Goal: Task Accomplishment & Management: Manage account settings

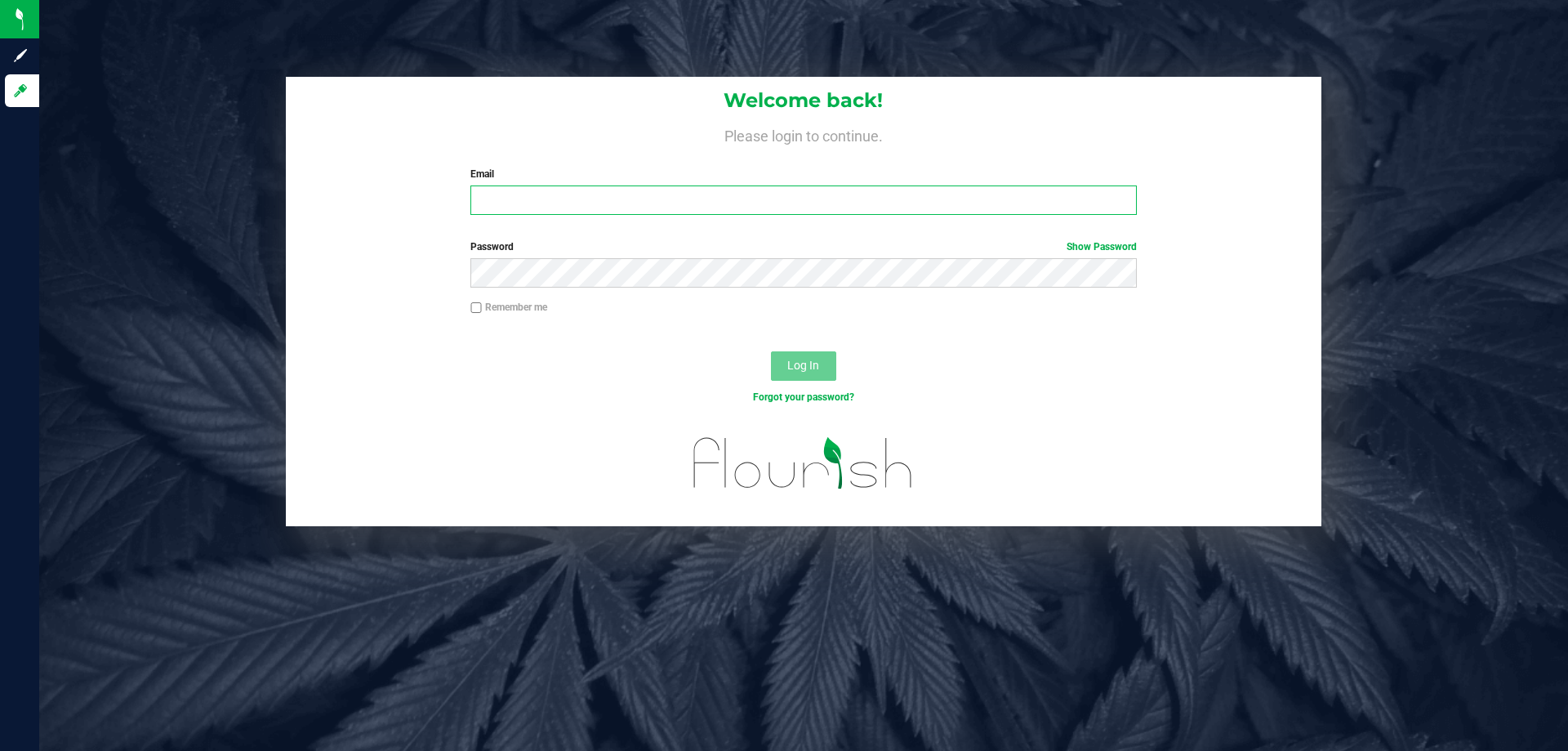
click at [525, 208] on input "Email" at bounding box center [803, 200] width 666 height 30
type input "[EMAIL_ADDRESS][DOMAIN_NAME]"
click at [771, 351] on button "Log In" at bounding box center [803, 366] width 66 height 30
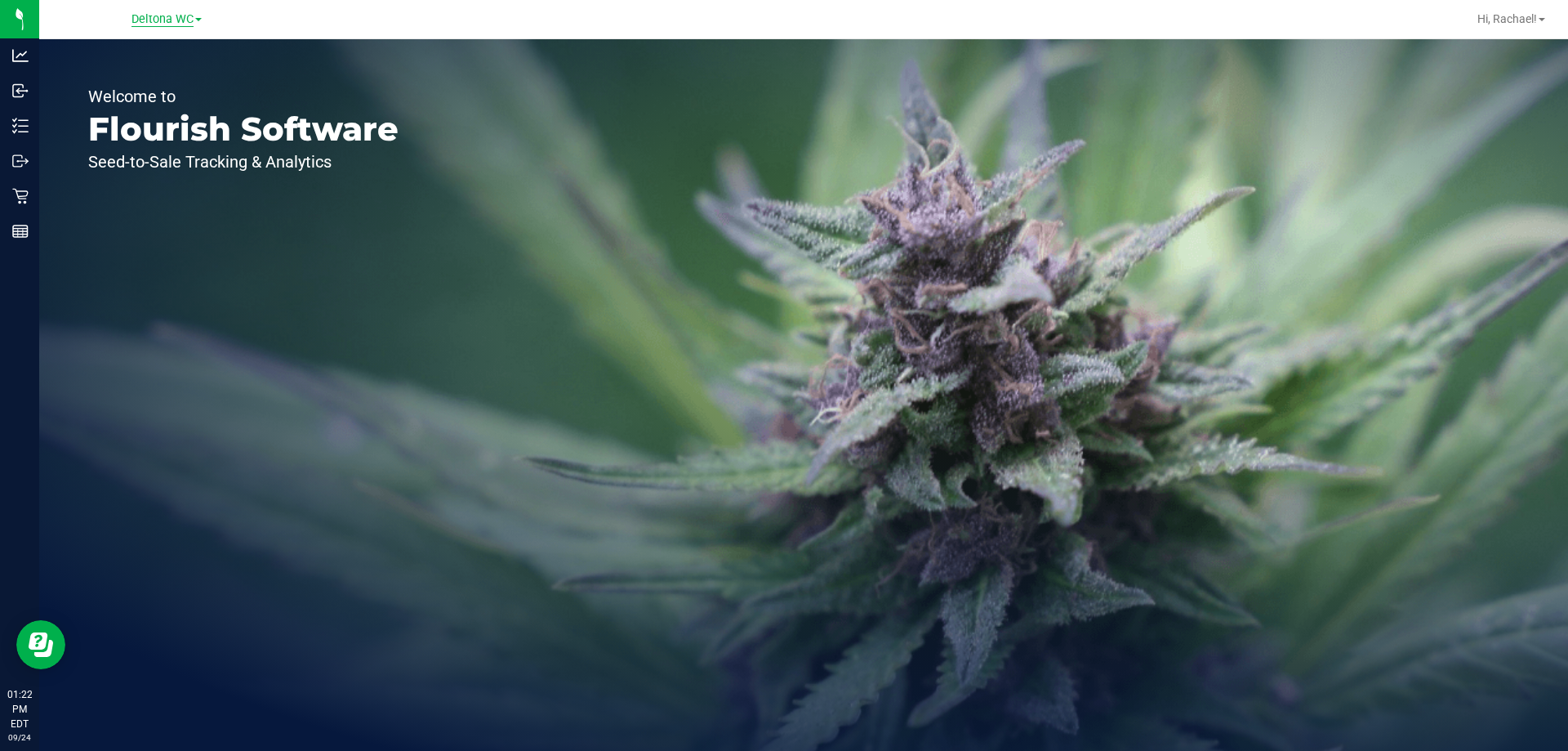
click at [183, 16] on span "Deltona WC" at bounding box center [162, 19] width 62 height 15
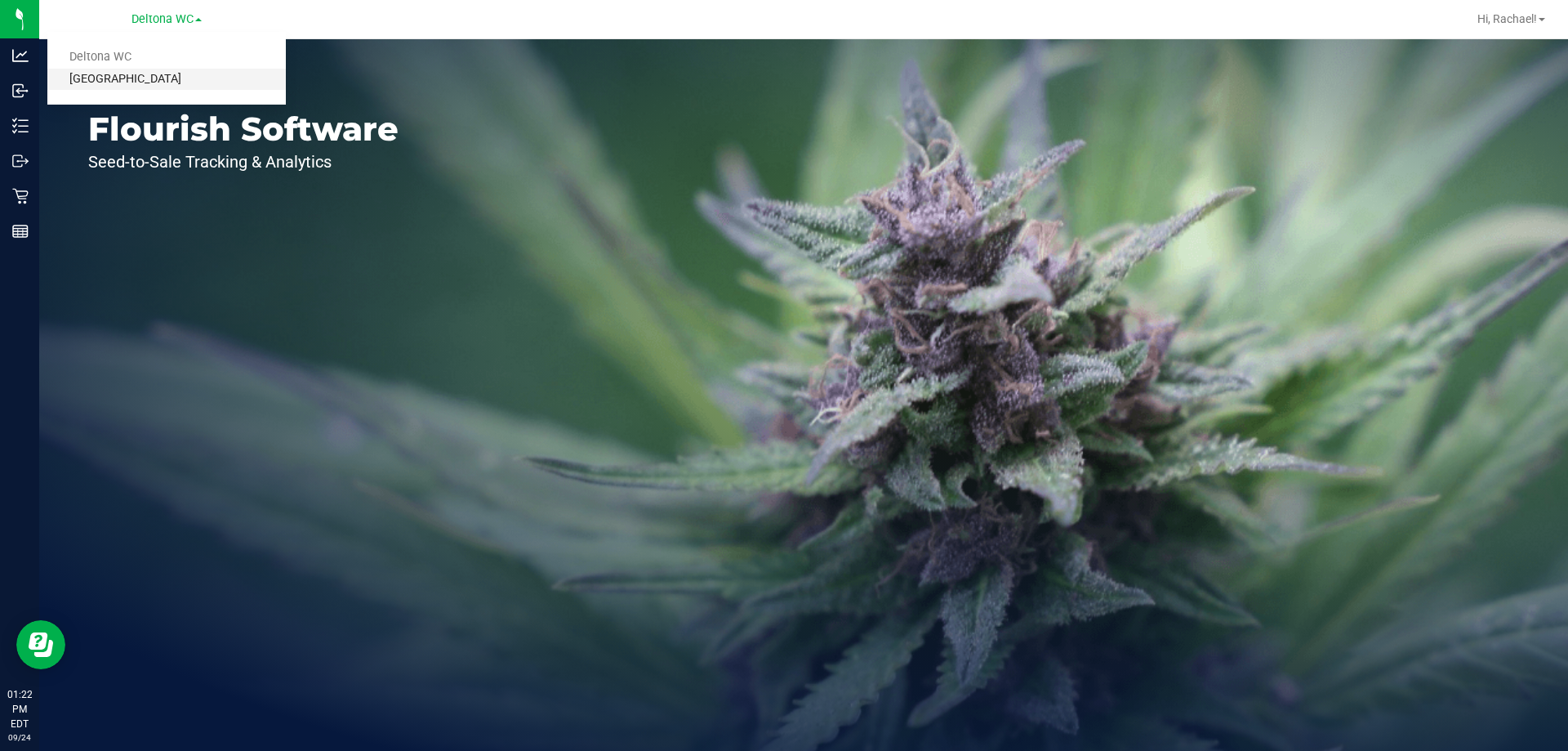
click at [154, 81] on link "[GEOGRAPHIC_DATA]" at bounding box center [166, 79] width 239 height 22
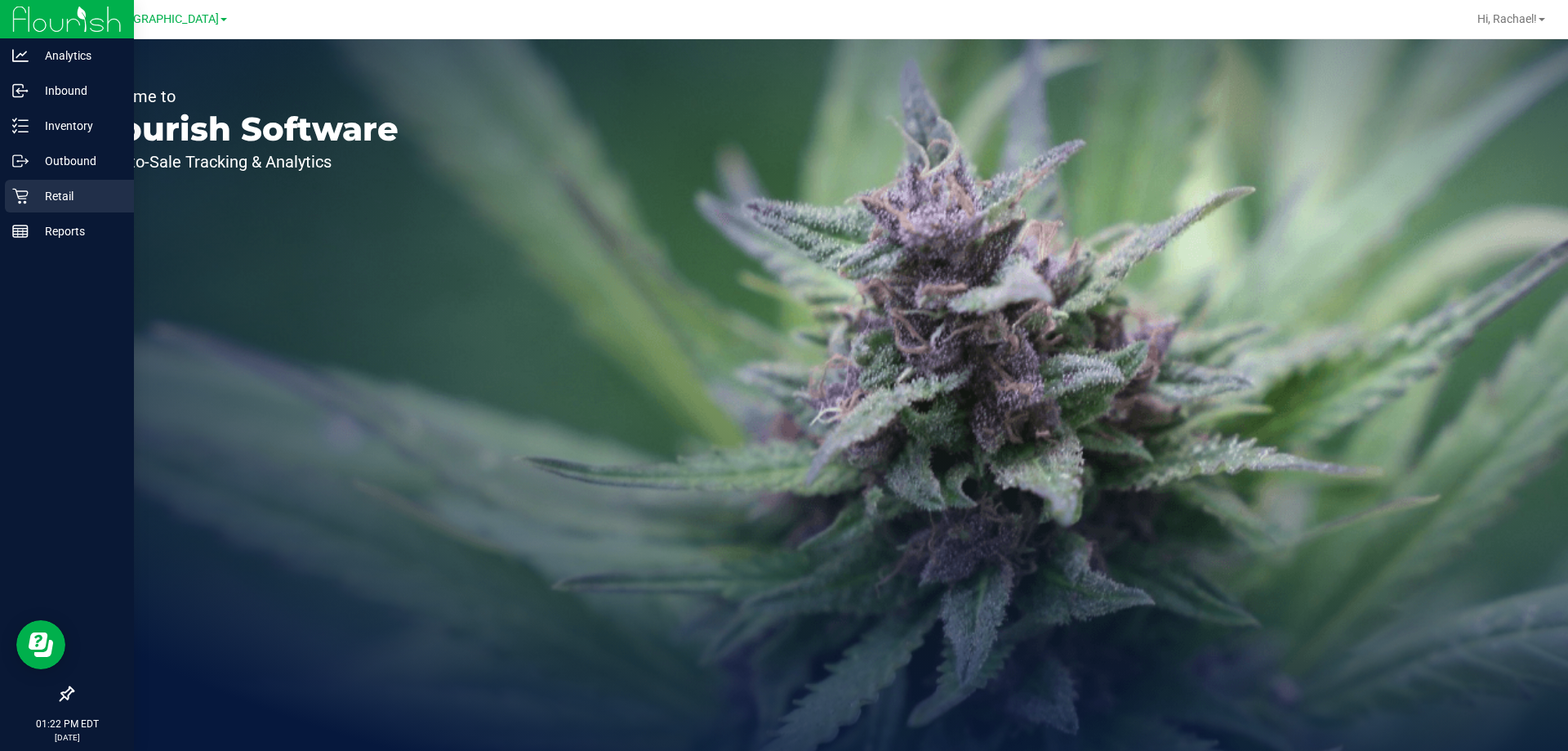
click at [66, 195] on p "Retail" at bounding box center [78, 196] width 98 height 19
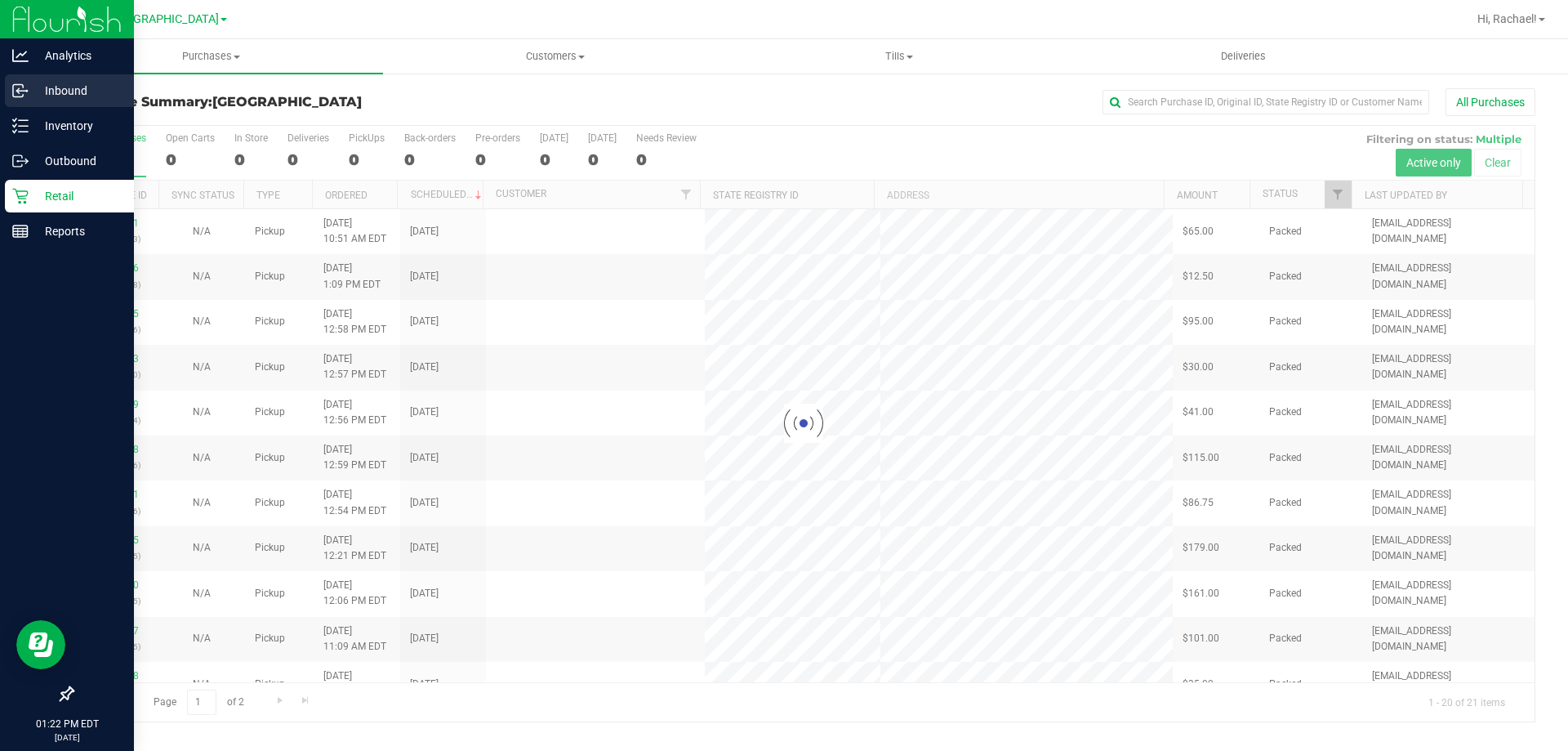
click at [80, 90] on p "Inbound" at bounding box center [78, 90] width 98 height 19
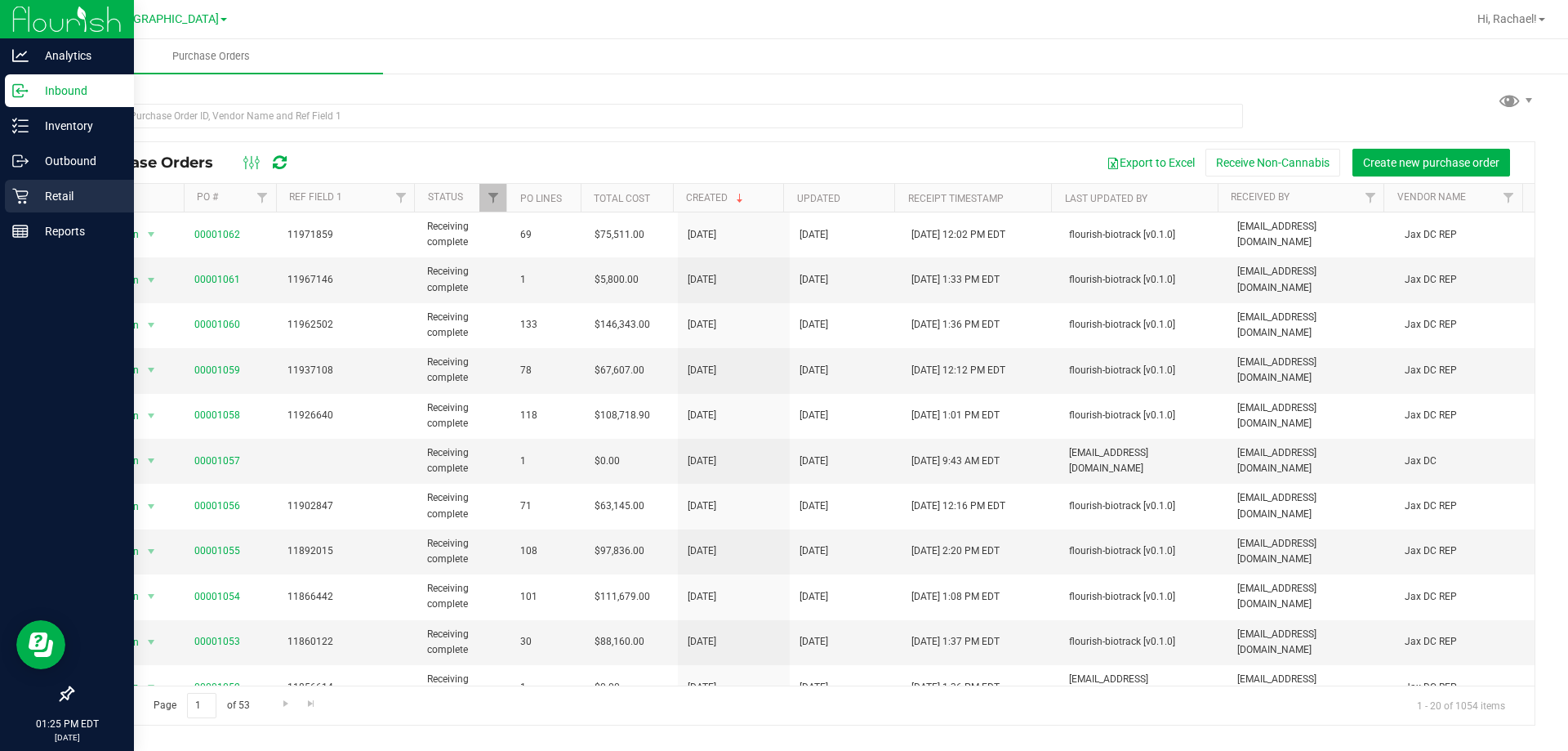
click at [46, 190] on p "Retail" at bounding box center [78, 196] width 98 height 19
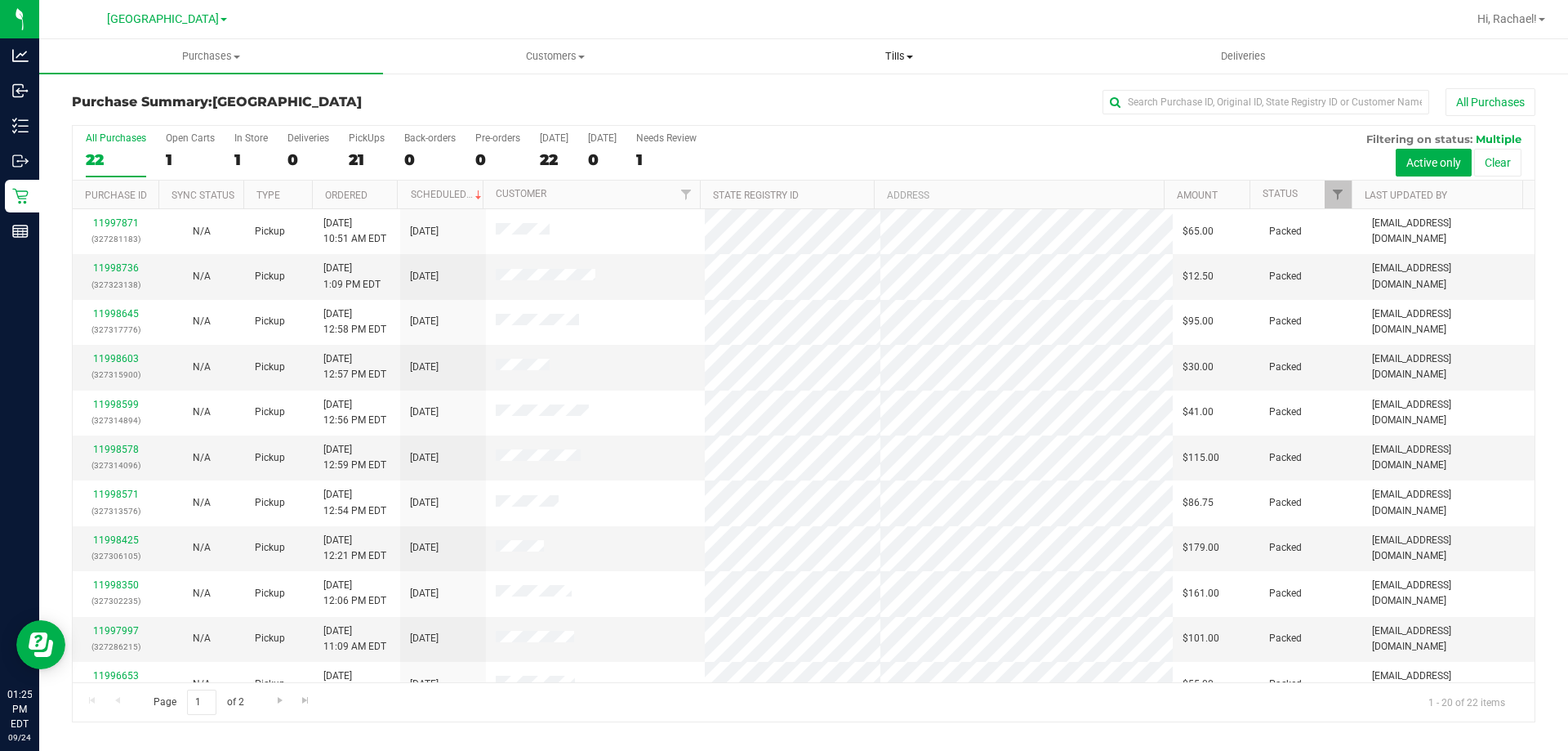
click at [900, 59] on span "Tills" at bounding box center [899, 56] width 342 height 15
click at [829, 95] on span "Manage tills" at bounding box center [782, 99] width 110 height 14
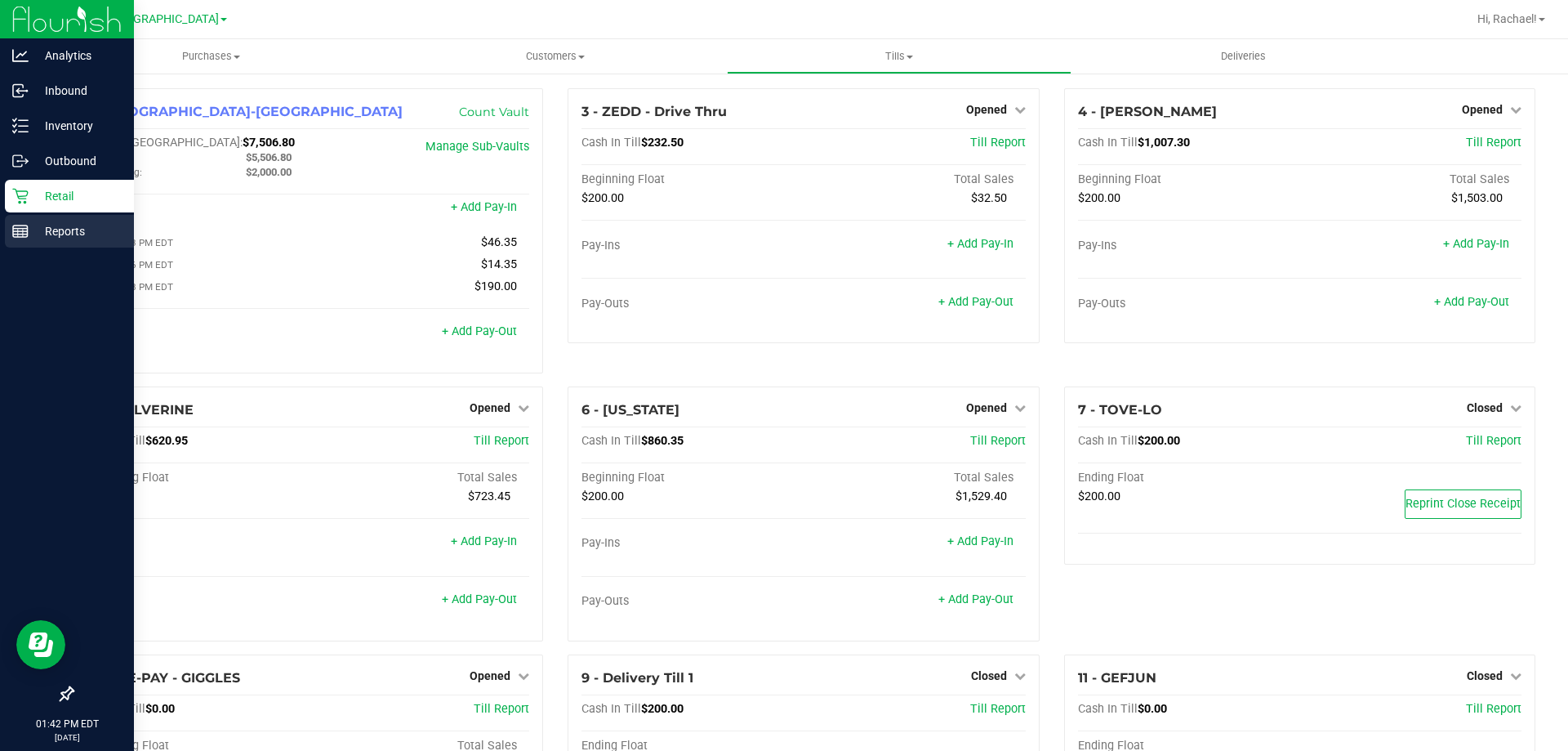
click at [45, 230] on p "Reports" at bounding box center [78, 231] width 98 height 19
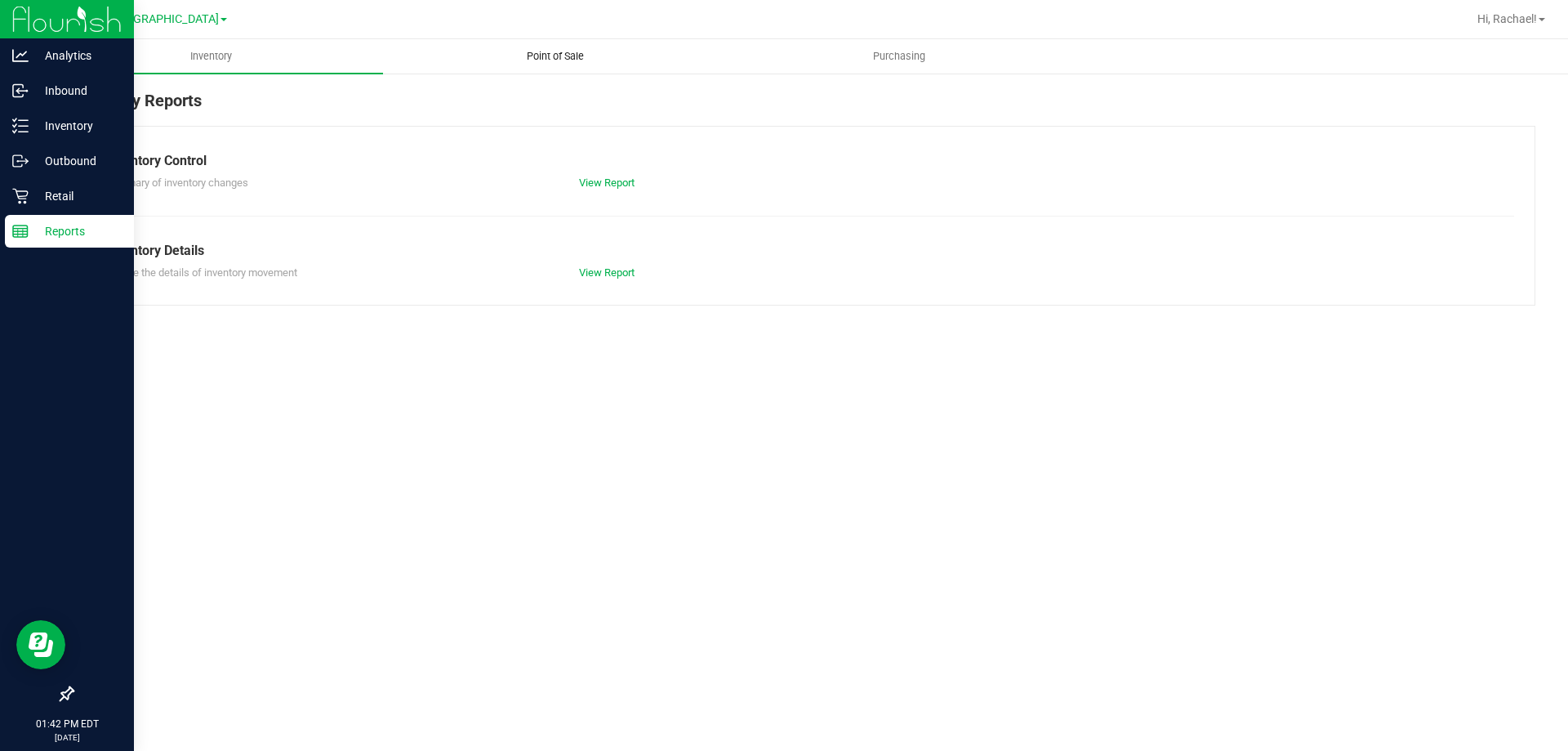
click at [570, 62] on span "Point of Sale" at bounding box center [556, 56] width 102 height 15
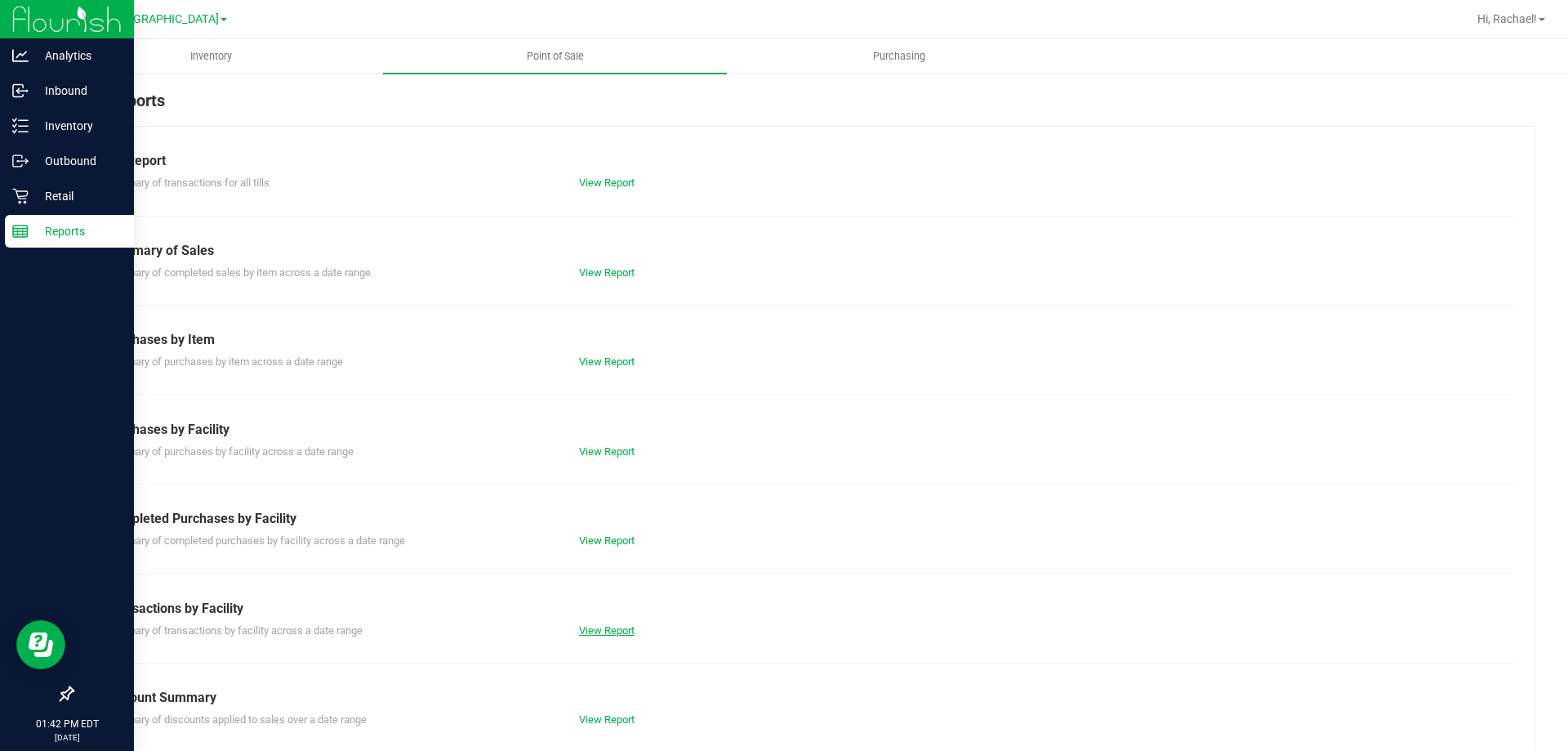
click at [602, 635] on link "View Report" at bounding box center [606, 630] width 55 height 12
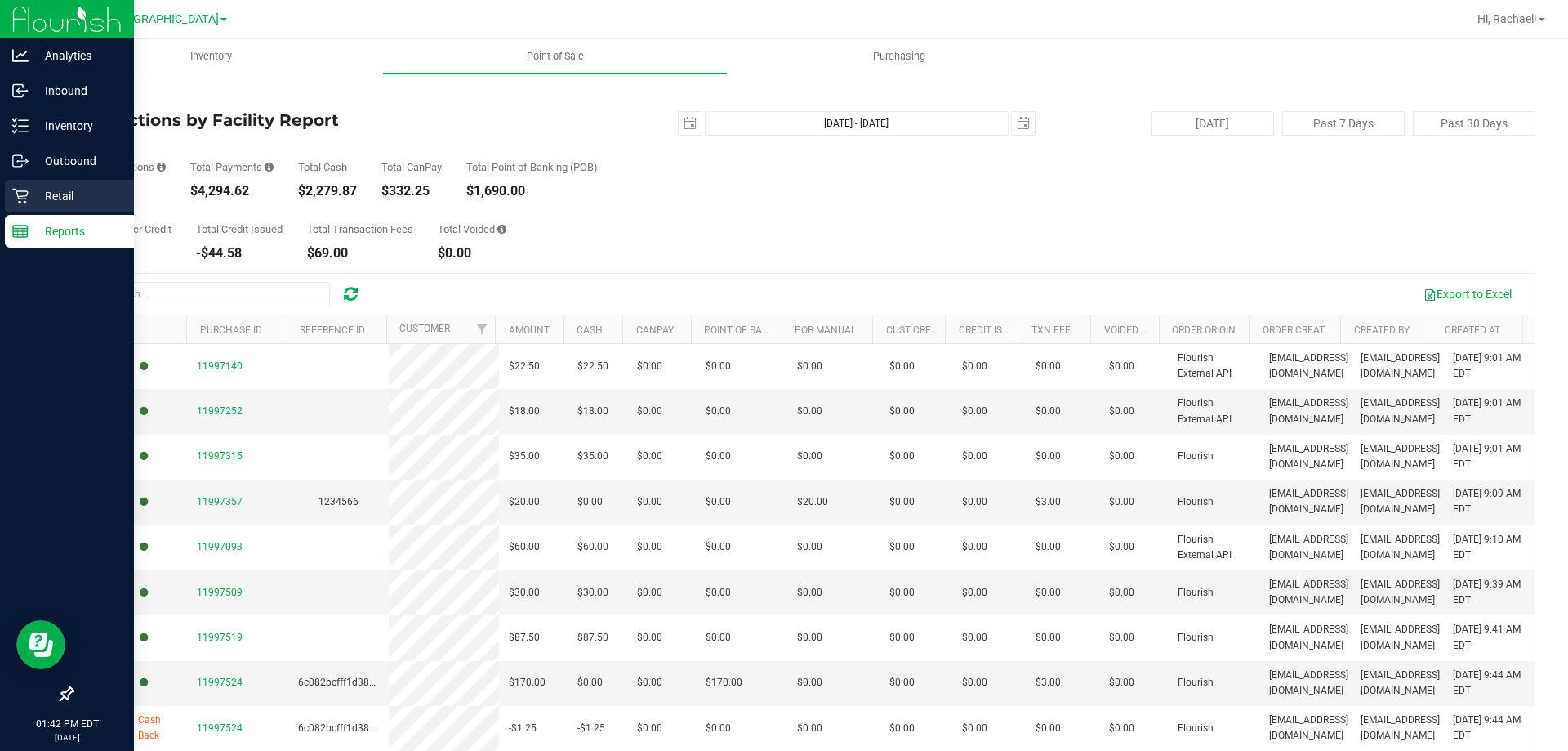
click at [59, 192] on p "Retail" at bounding box center [78, 196] width 98 height 19
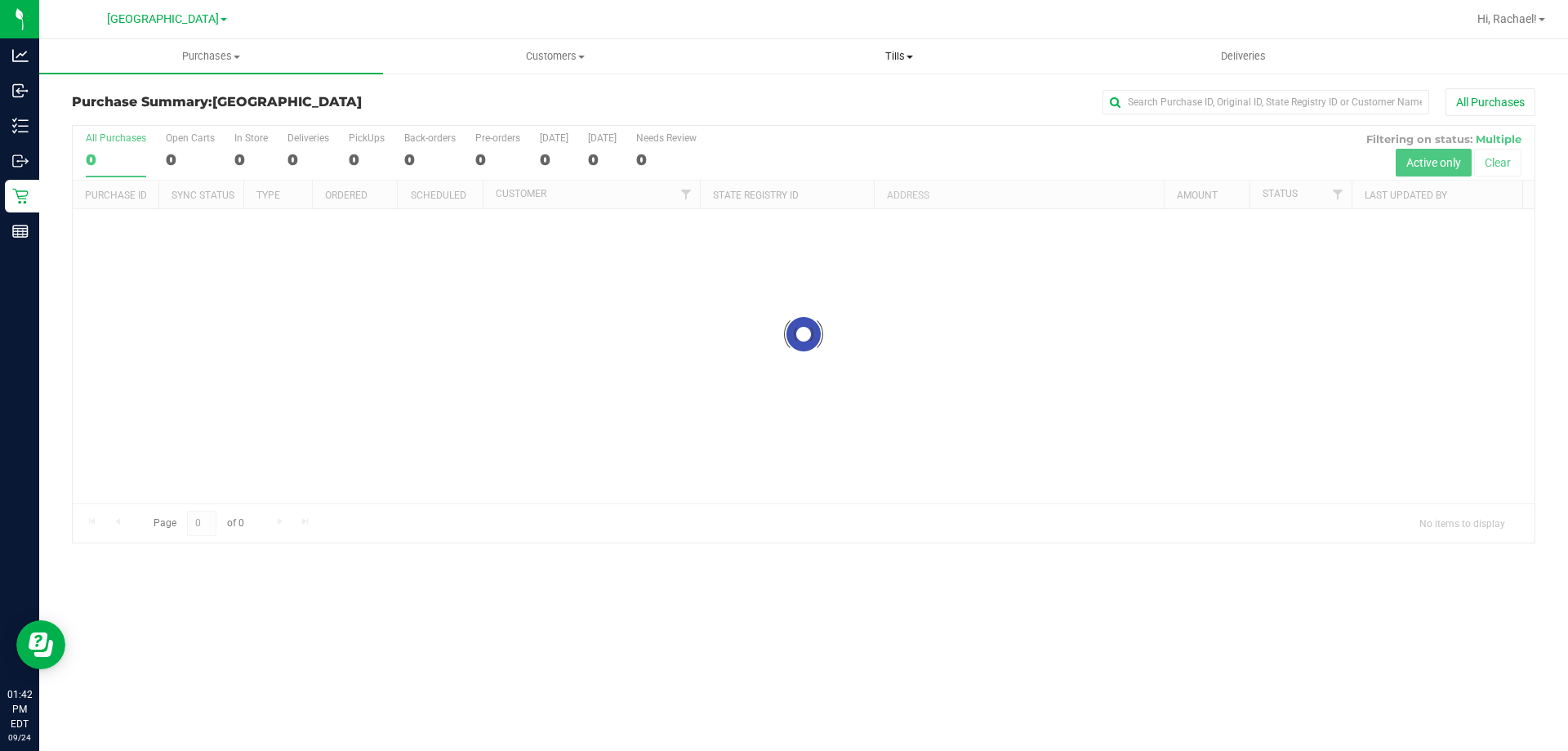
click at [889, 61] on span "Tills" at bounding box center [899, 56] width 342 height 15
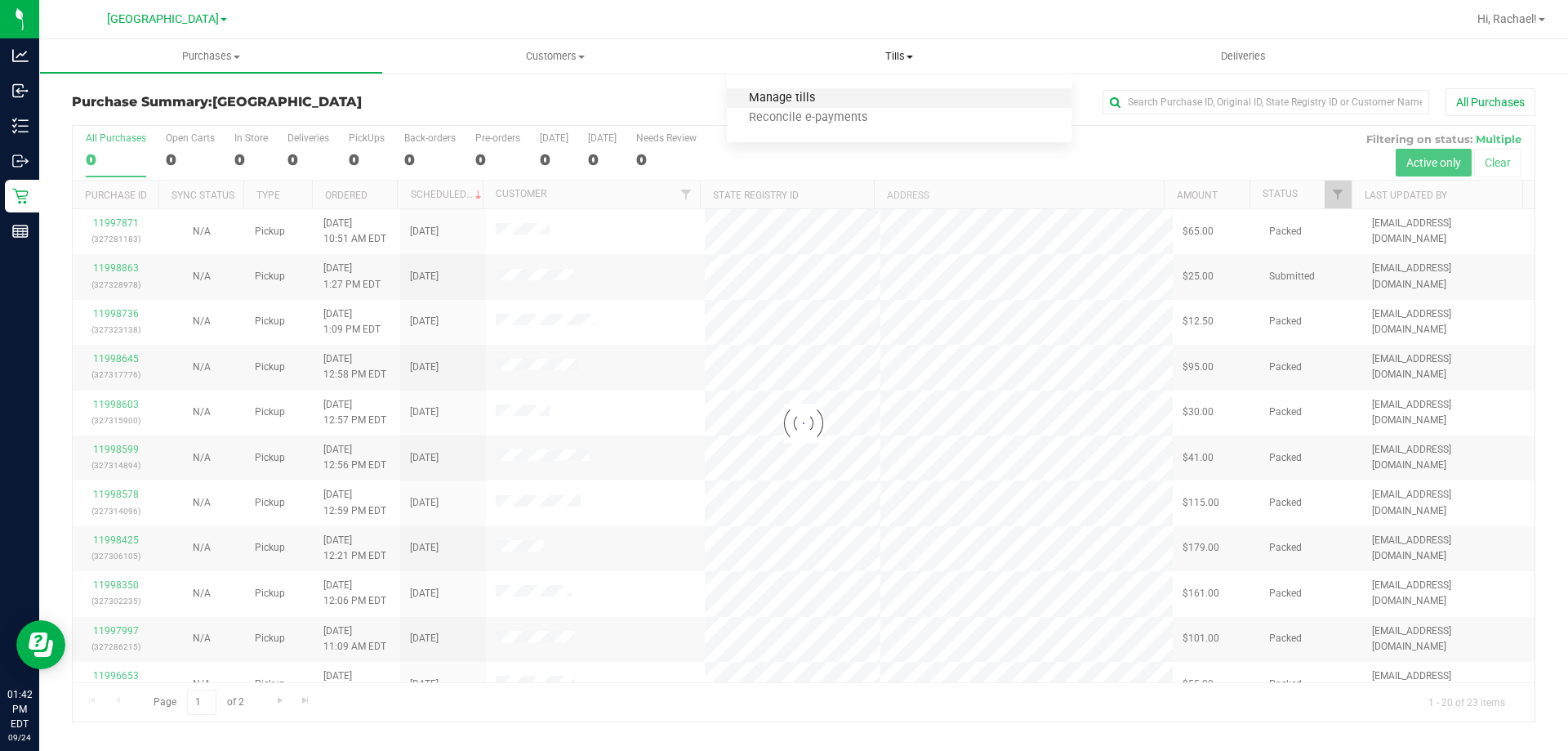
click at [810, 94] on span "Manage tills" at bounding box center [782, 99] width 110 height 14
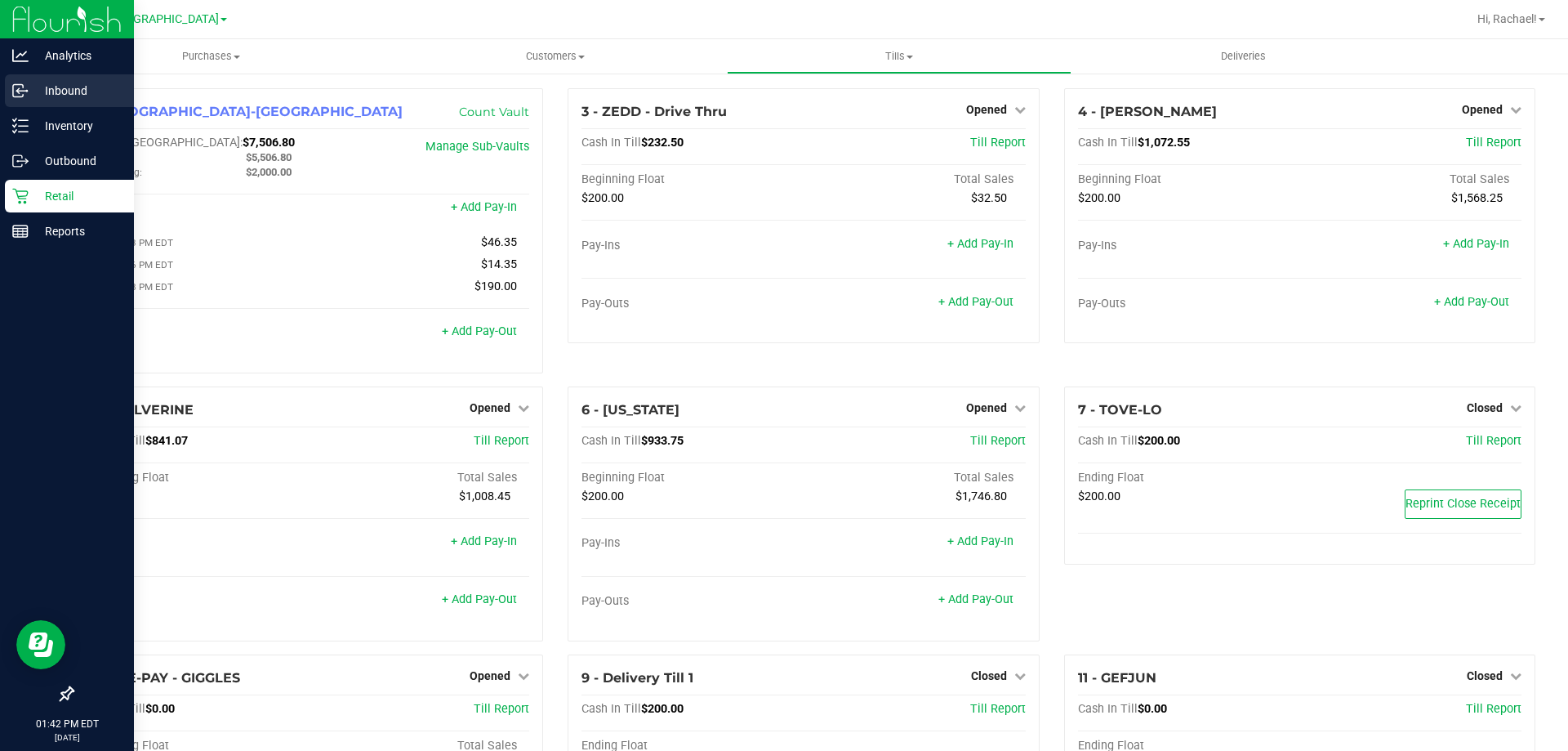
click at [70, 91] on p "Inbound" at bounding box center [78, 90] width 98 height 19
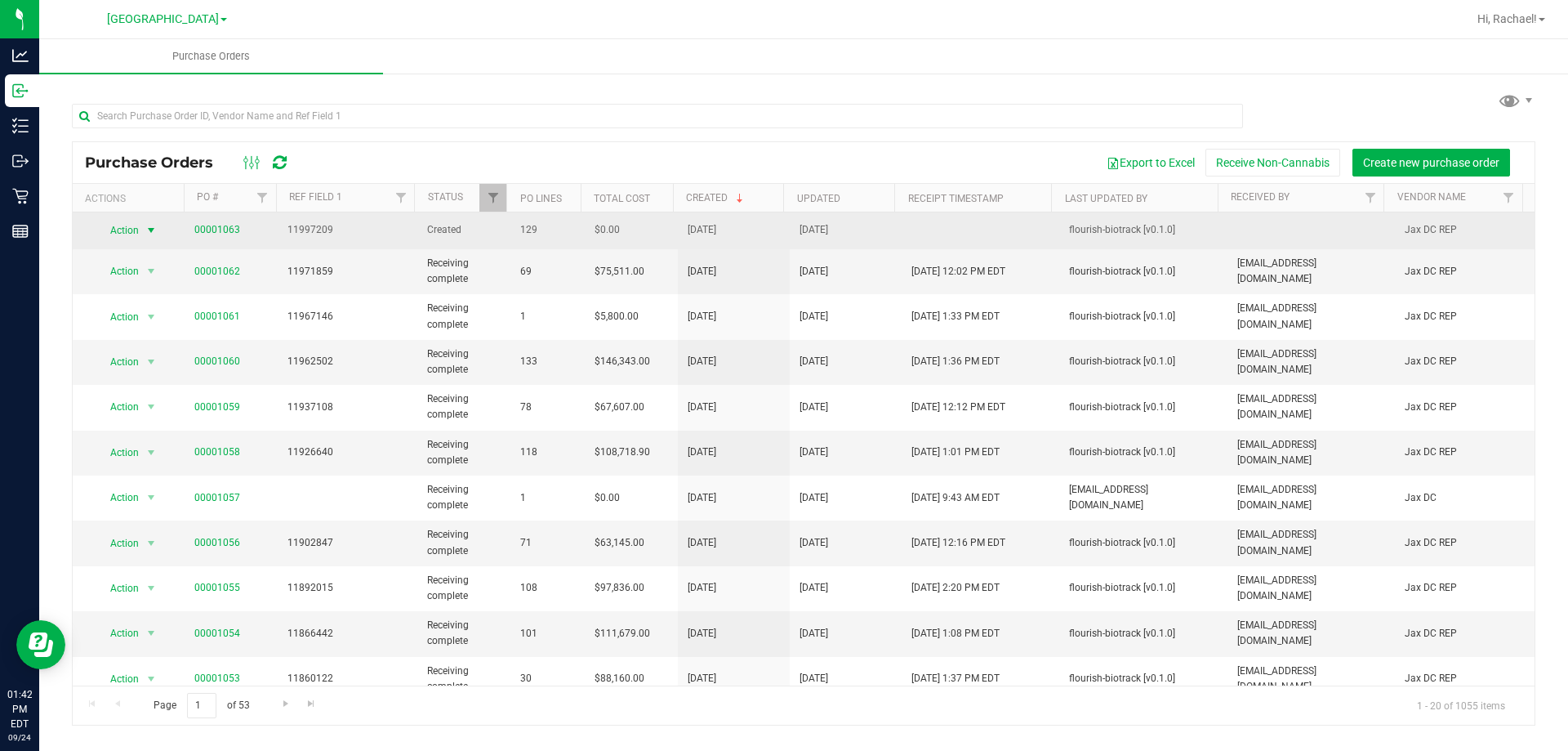
click at [148, 227] on span "select" at bounding box center [150, 230] width 13 height 13
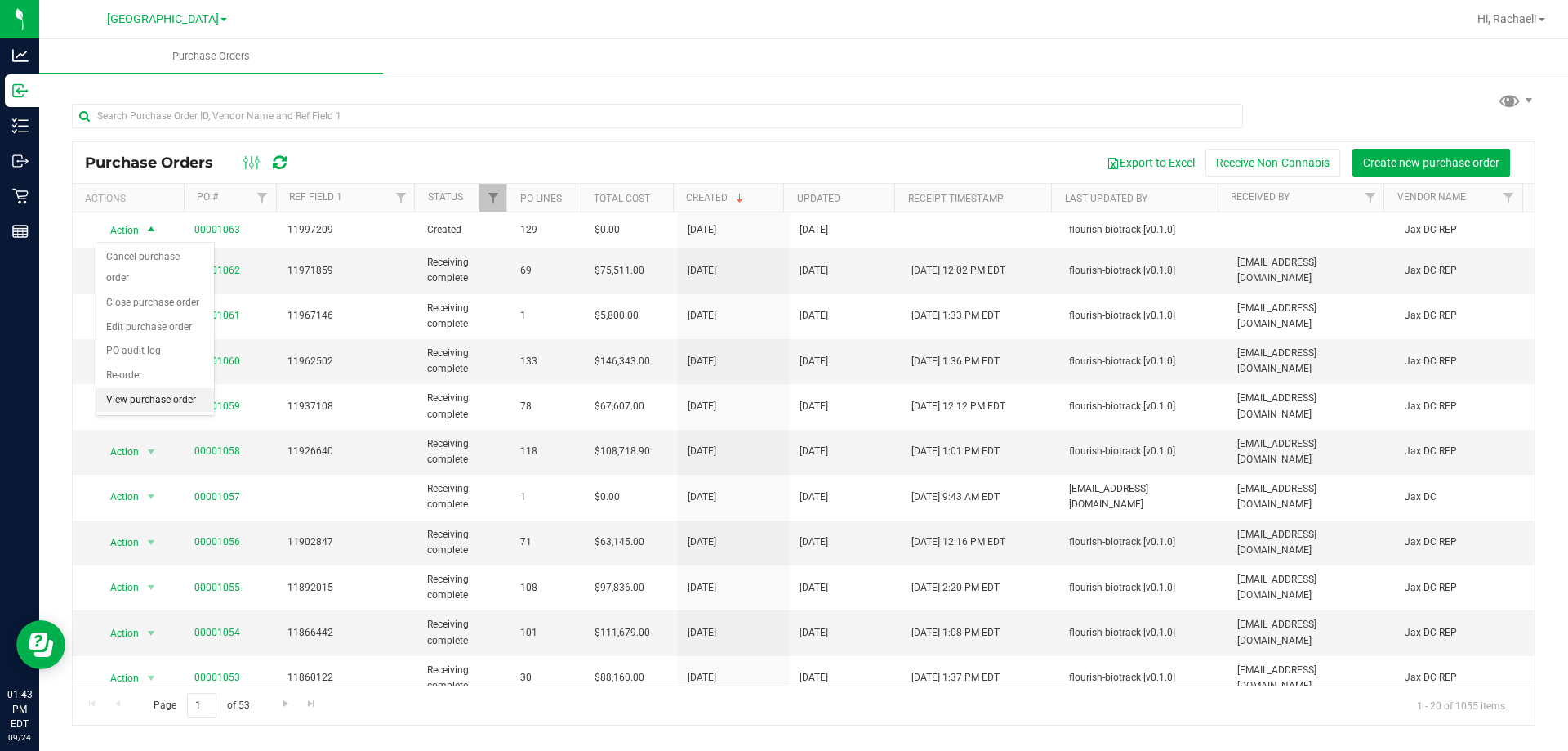
click at [178, 388] on li "View purchase order" at bounding box center [155, 400] width 117 height 25
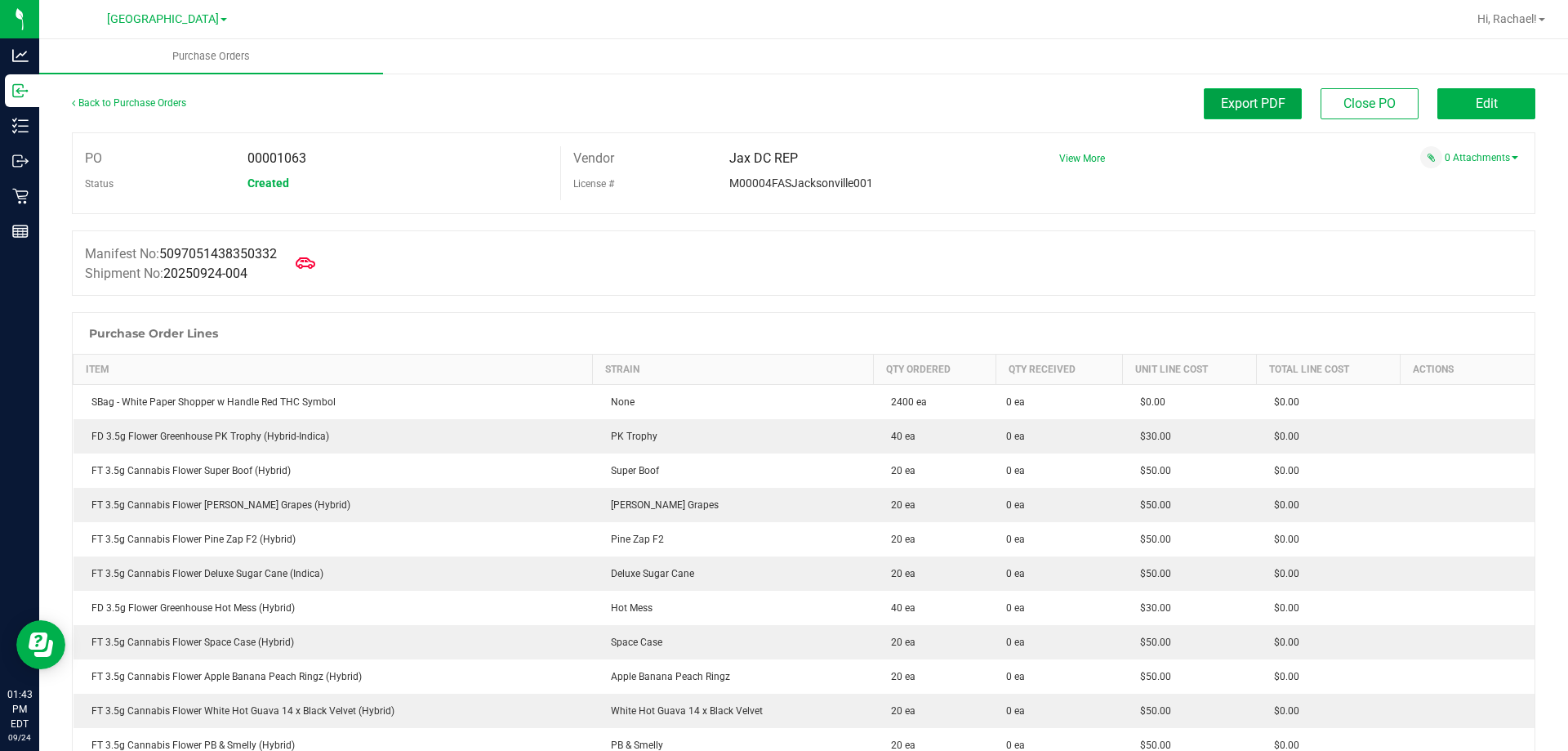
click at [1248, 102] on span "Export PDF" at bounding box center [1253, 103] width 65 height 16
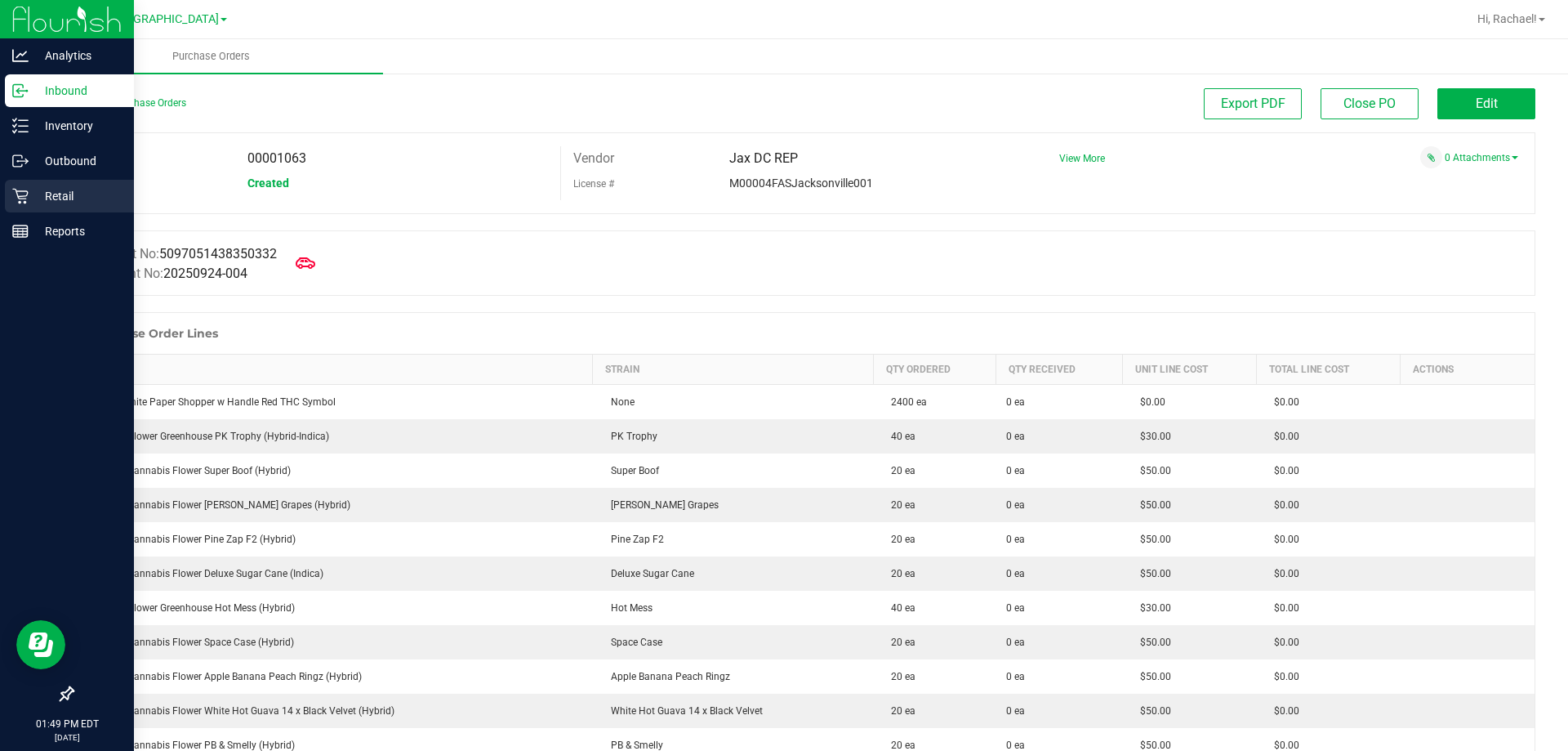
click at [46, 195] on p "Retail" at bounding box center [78, 196] width 98 height 19
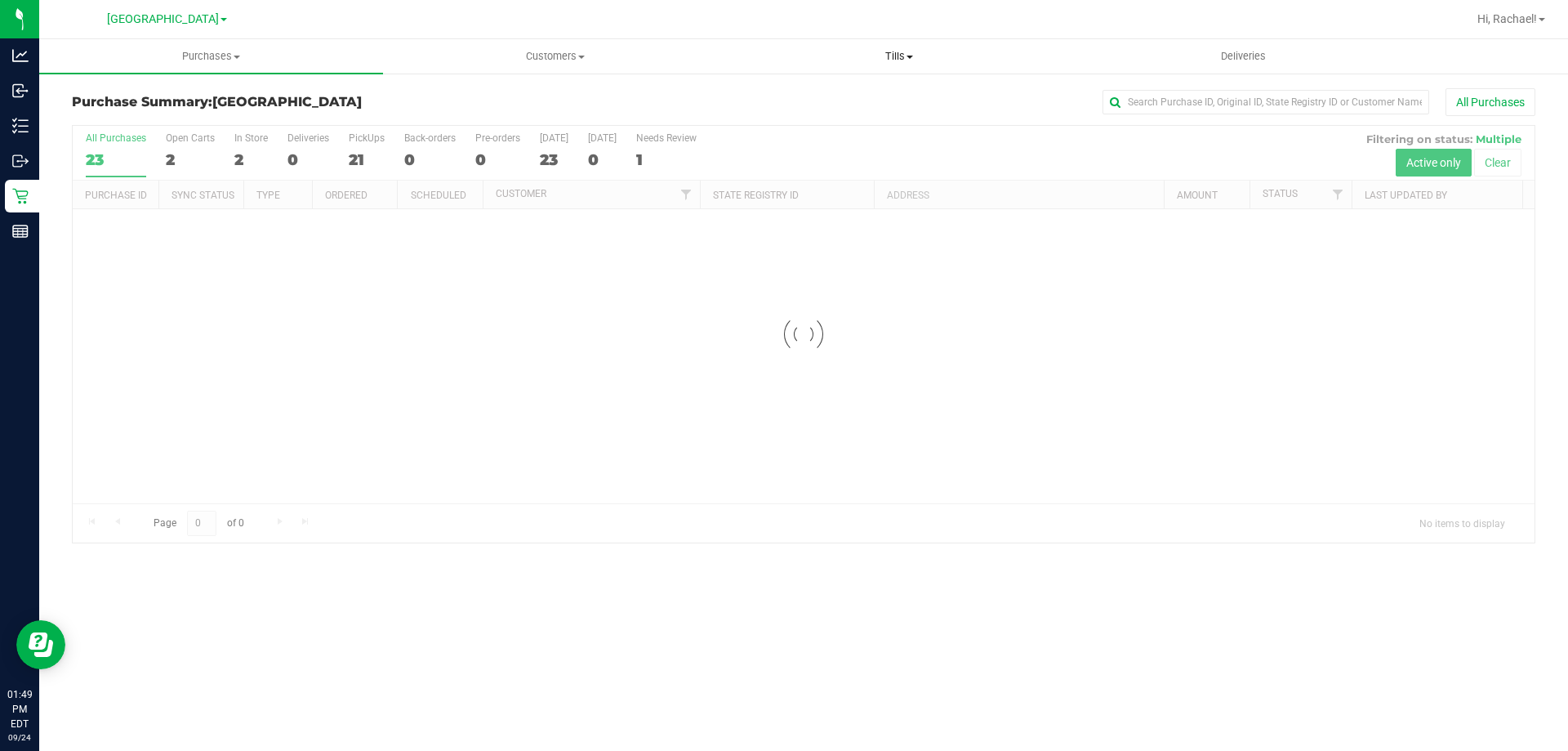
click at [902, 53] on span "Tills" at bounding box center [899, 56] width 342 height 15
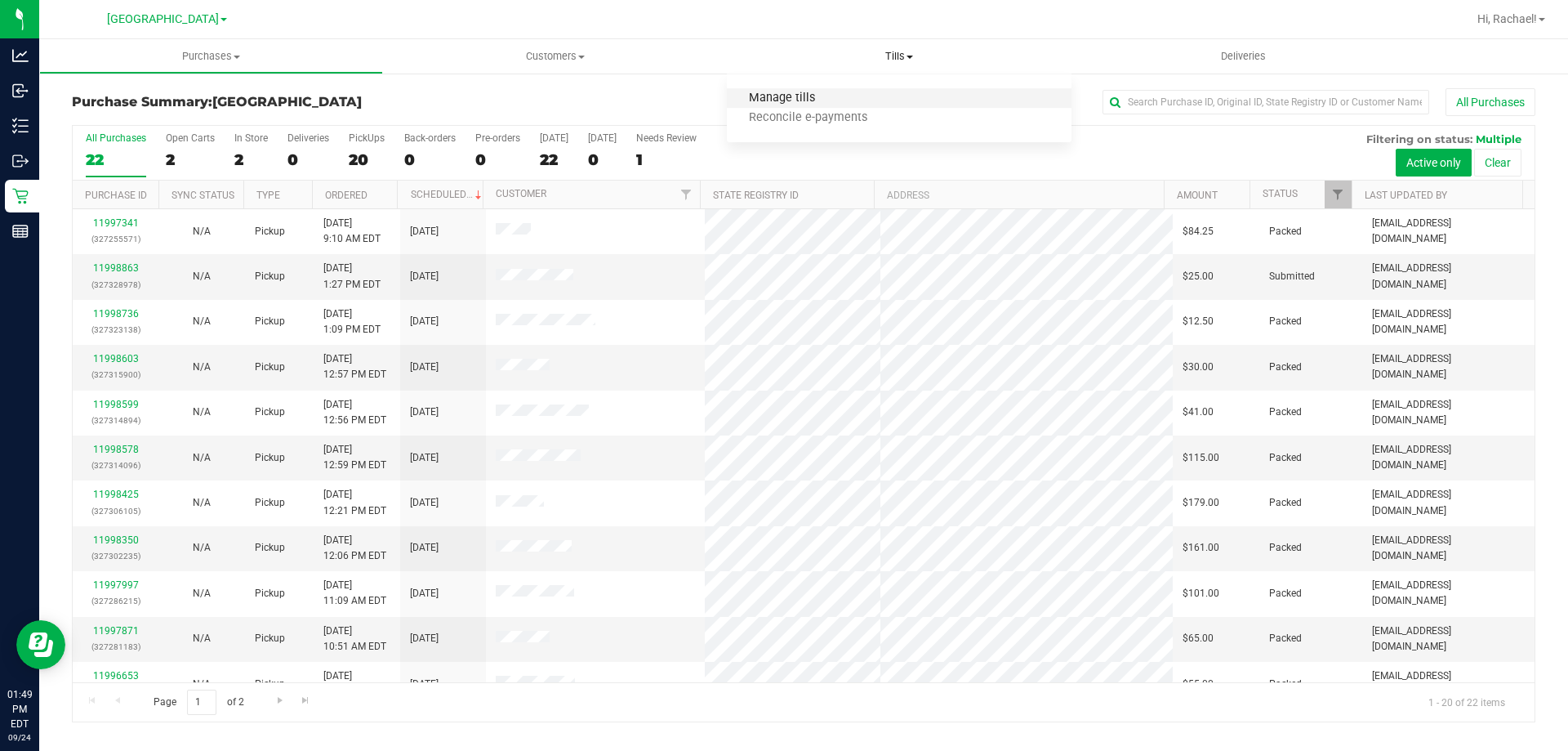
click at [822, 95] on span "Manage tills" at bounding box center [782, 99] width 110 height 14
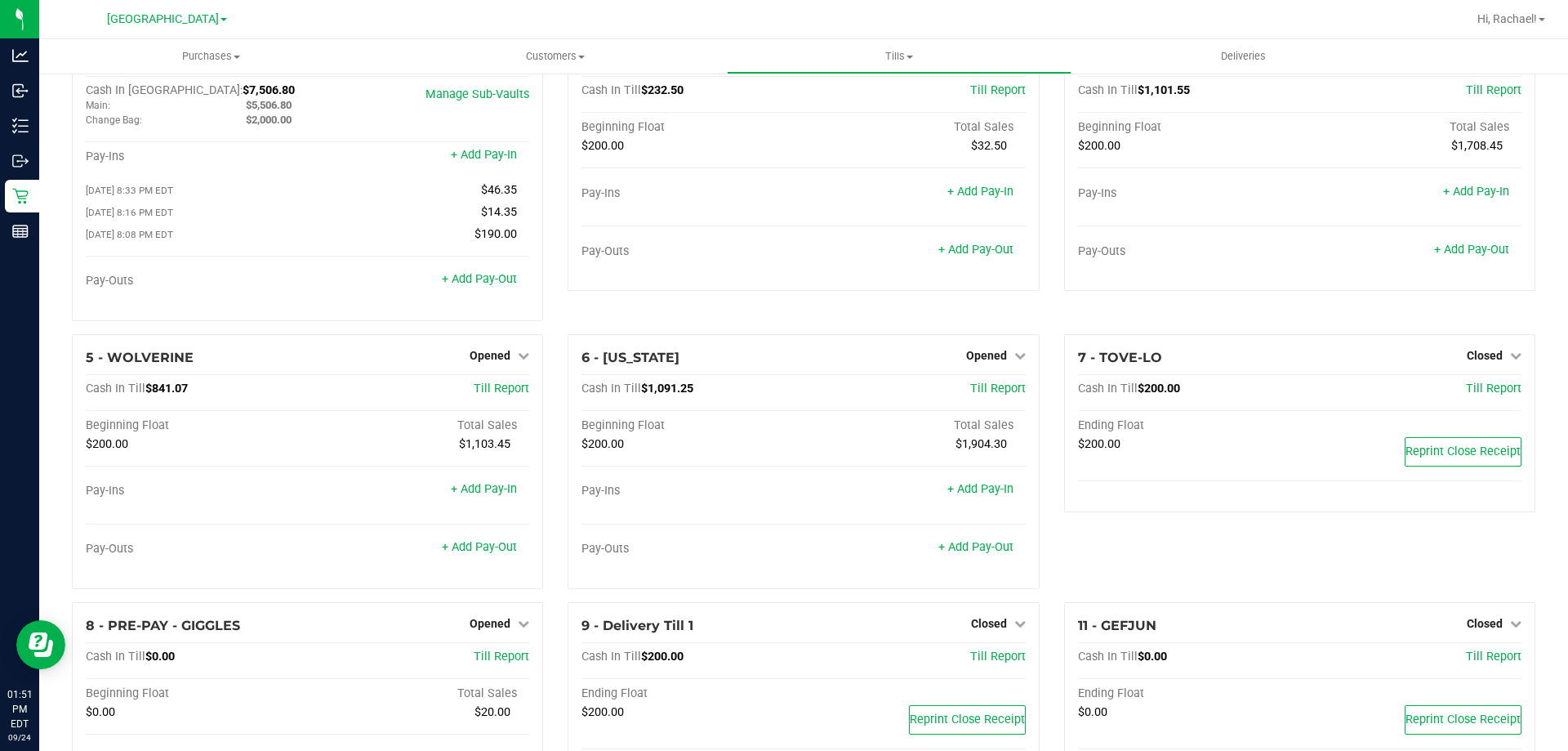
scroll to position [81, 0]
